Goal: Information Seeking & Learning: Get advice/opinions

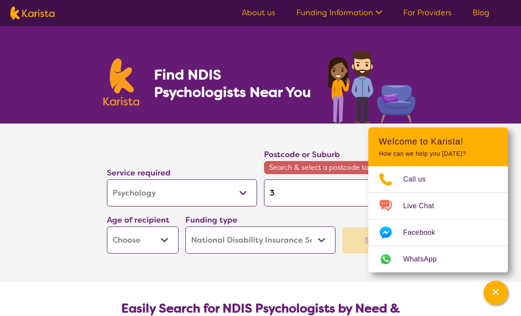
select select "Psychology"
select select "NDIS"
select select "Psychology"
select select "NDIS"
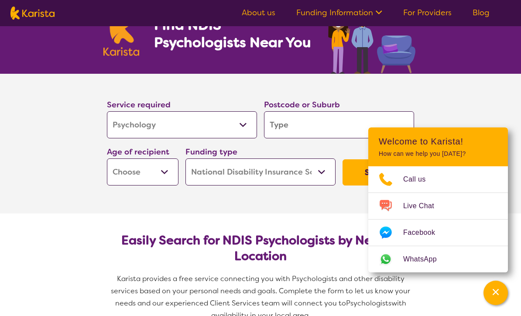
type input "T"
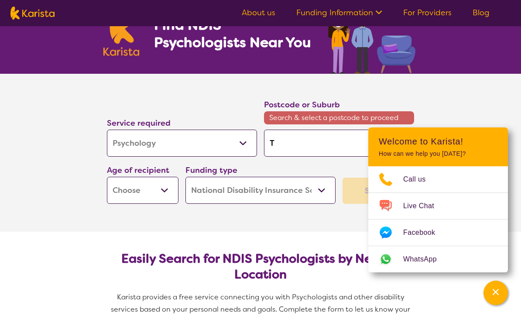
type input "Th"
type input "Tho"
type input "Thor"
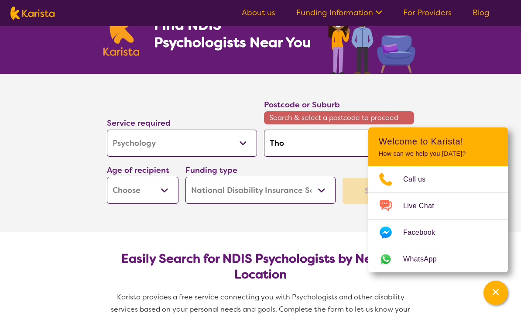
type input "Thor"
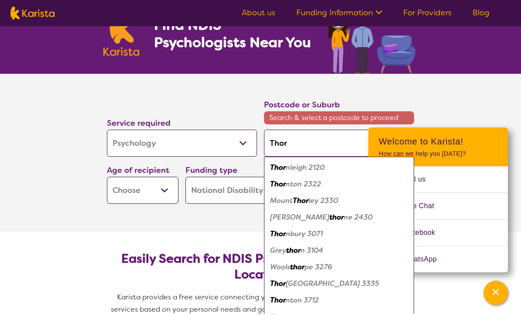
type input "Thorn"
type input "Thornb"
type input "Thornbu"
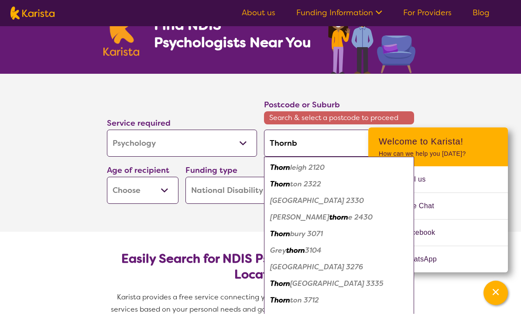
type input "Thornbu"
type input "Thornbur"
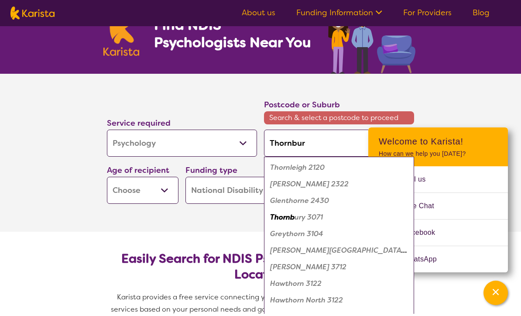
type input "Thornbury"
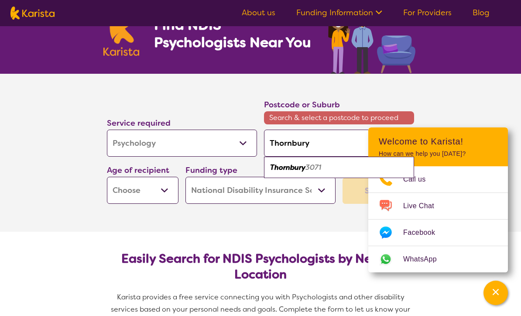
click at [317, 168] on em "3071" at bounding box center [314, 167] width 16 height 9
type input "3071"
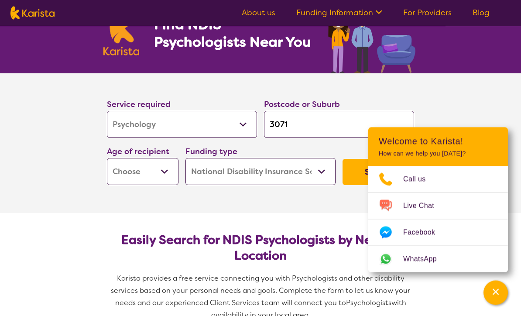
click at [158, 175] on select "Early Childhood - 0 to 9 Child - 10 to 11 Adolescent - 12 to 17 Adult - 18 to 6…" at bounding box center [143, 171] width 72 height 27
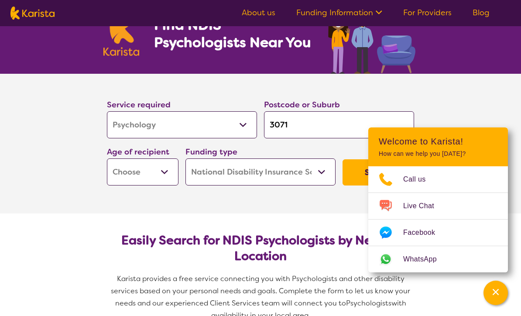
select select "CH"
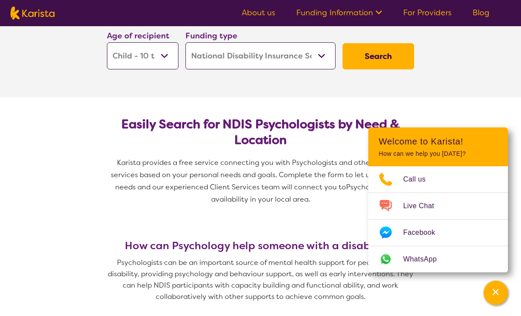
scroll to position [161, 0]
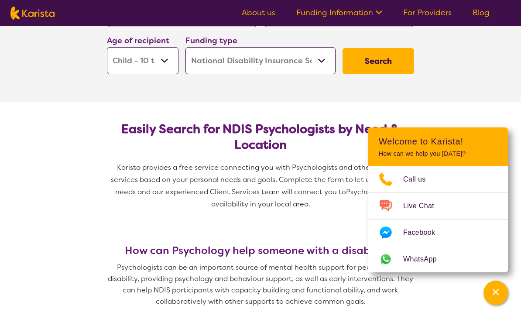
click at [386, 59] on button "Search" at bounding box center [379, 61] width 72 height 26
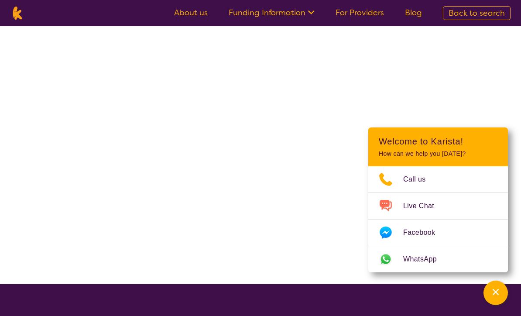
scroll to position [0, 0]
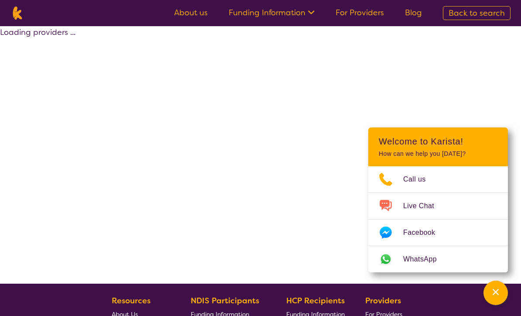
select select "by_score"
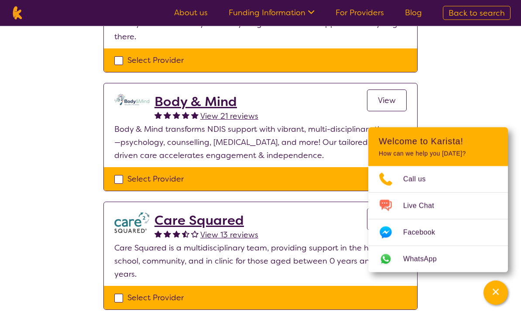
scroll to position [626, 0]
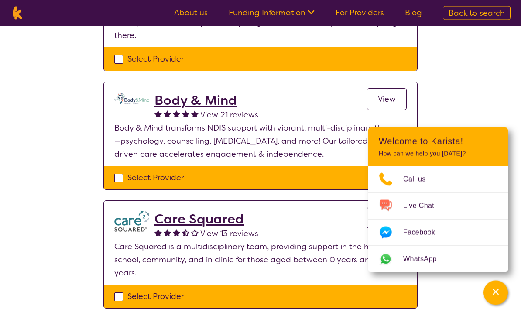
click at [114, 172] on div "Select Provider" at bounding box center [260, 178] width 293 height 13
checkbox input "true"
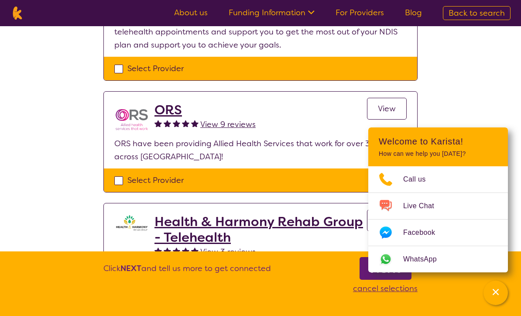
scroll to position [1, 0]
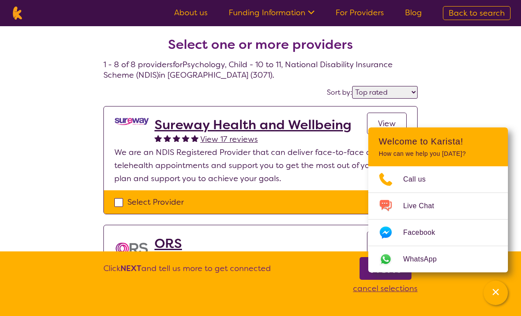
click at [396, 277] on b "Next" at bounding box center [385, 268] width 31 height 17
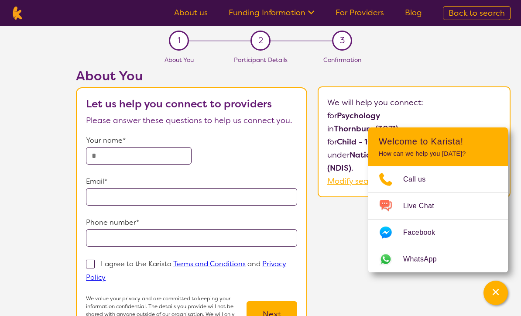
click at [495, 15] on span "Back to search" at bounding box center [477, 13] width 56 height 10
select select "Psychology"
select select "CH"
select select "NDIS"
select select "Psychology"
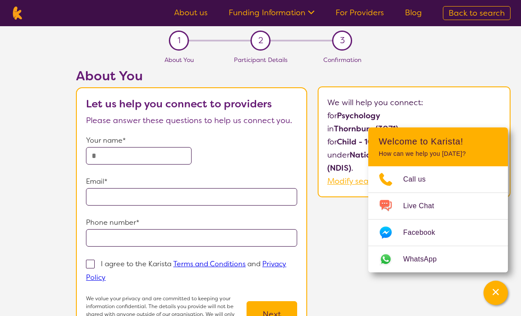
select select "CH"
select select "NDIS"
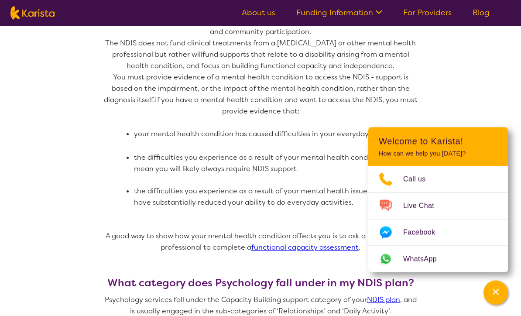
scroll to position [515, 0]
